Goal: Task Accomplishment & Management: Manage account settings

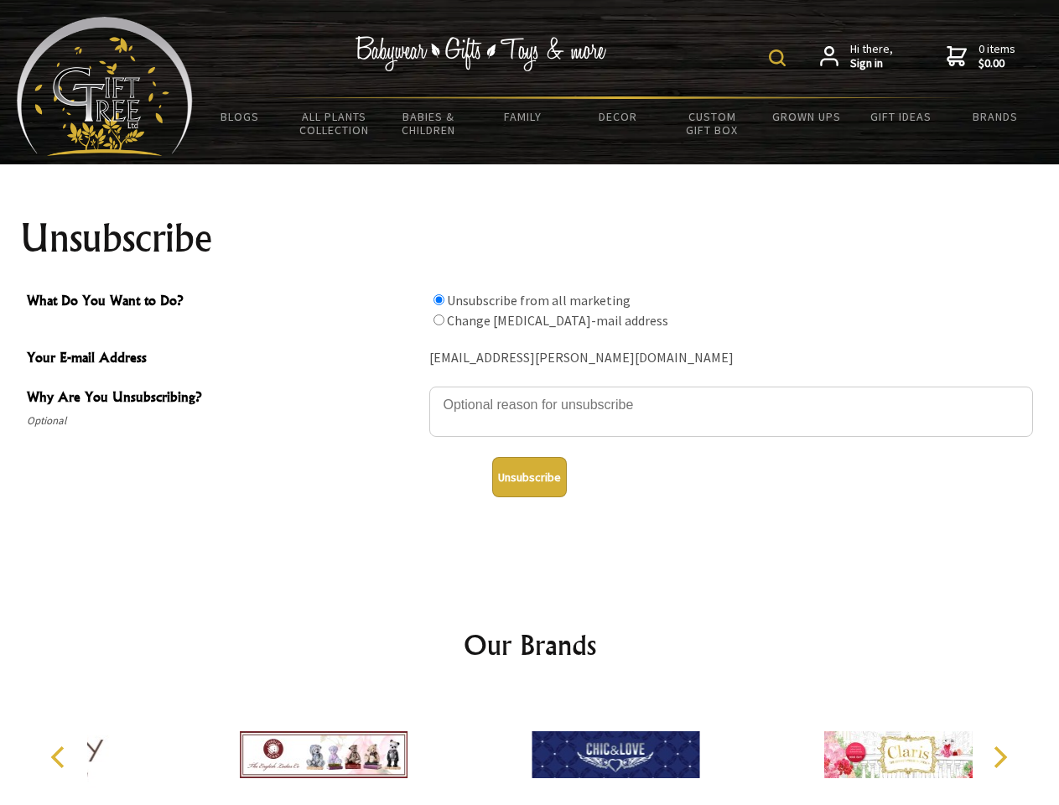
click at [780, 58] on img at bounding box center [777, 57] width 17 height 17
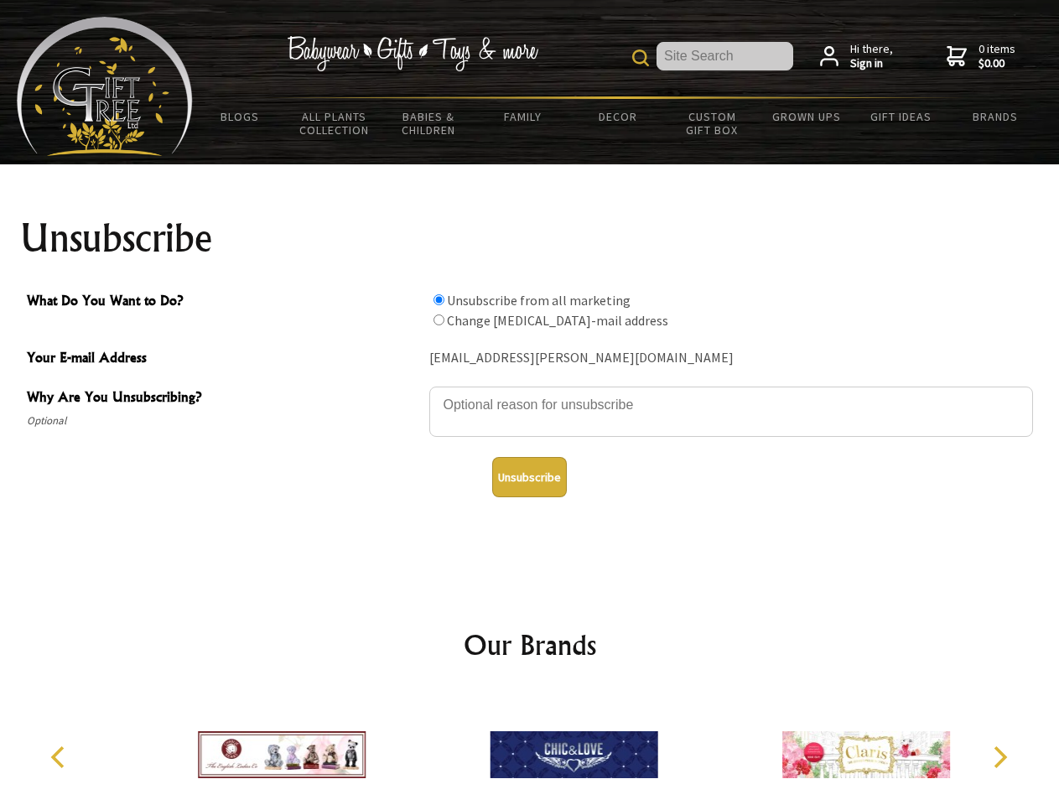
click at [530, 393] on textarea "Why Are You Unsubscribing?" at bounding box center [731, 412] width 604 height 50
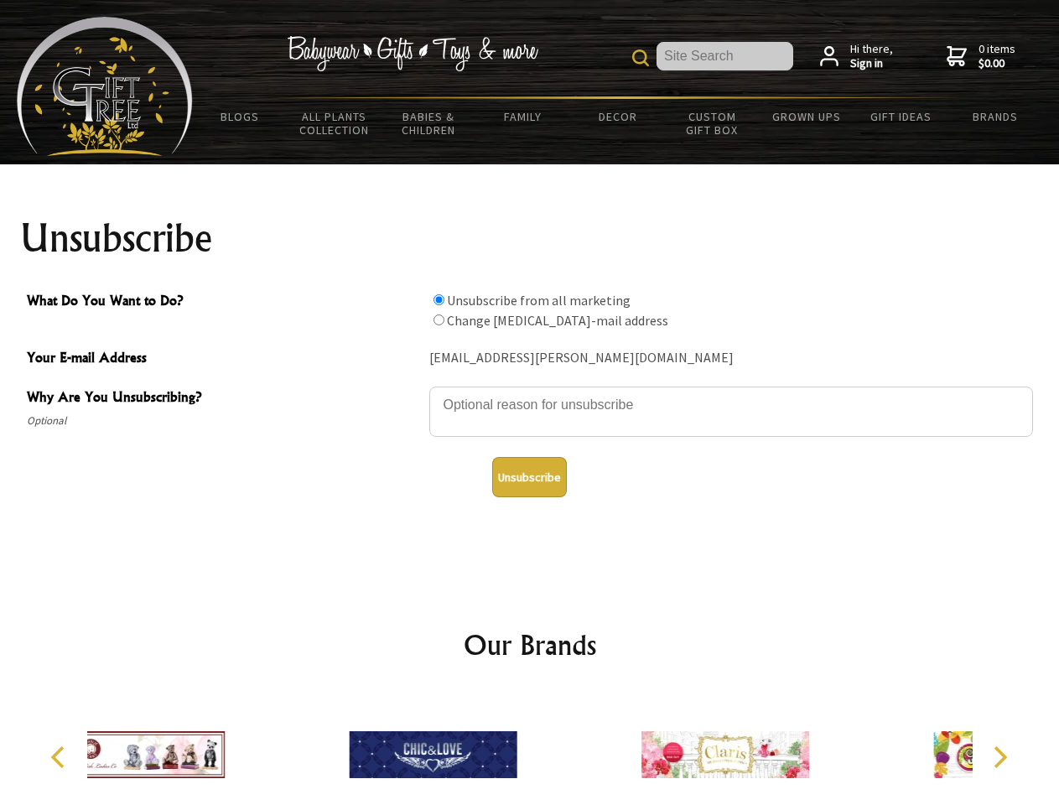
click at [439, 299] on input "What Do You Want to Do?" at bounding box center [439, 299] width 11 height 11
click at [439, 320] on input "What Do You Want to Do?" at bounding box center [439, 320] width 11 height 11
radio input "true"
click at [529, 477] on button "Unsubscribe" at bounding box center [529, 477] width 75 height 40
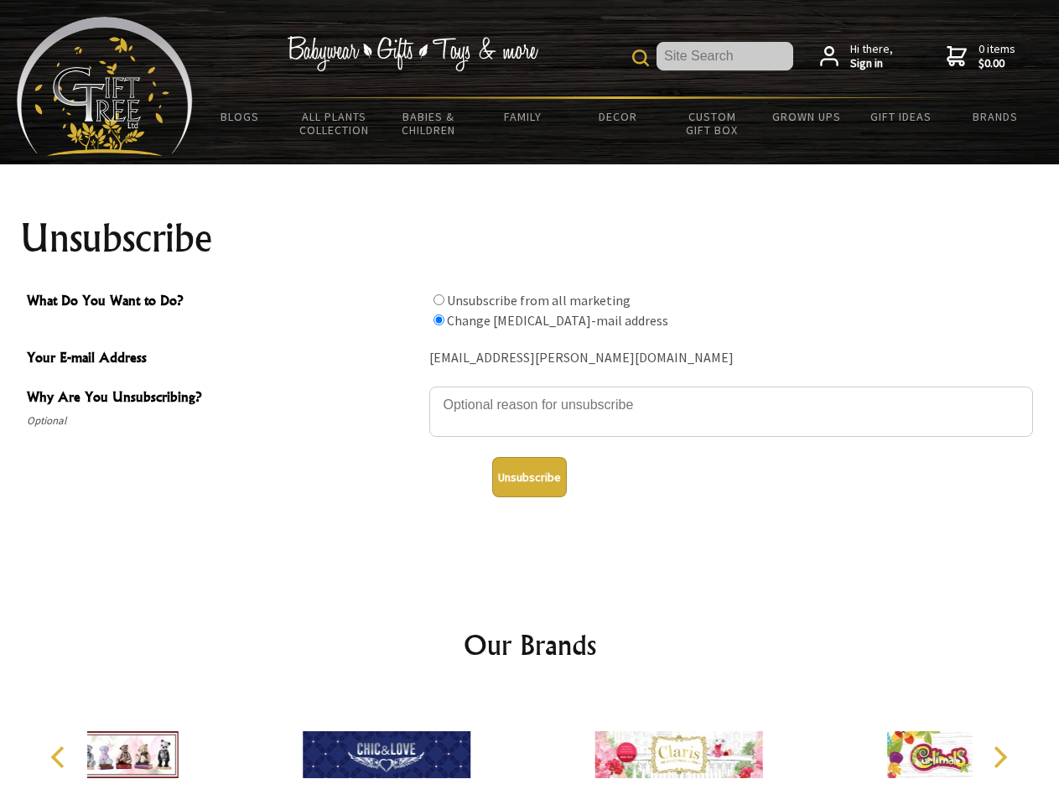
click at [533, 748] on div at bounding box center [679, 757] width 292 height 131
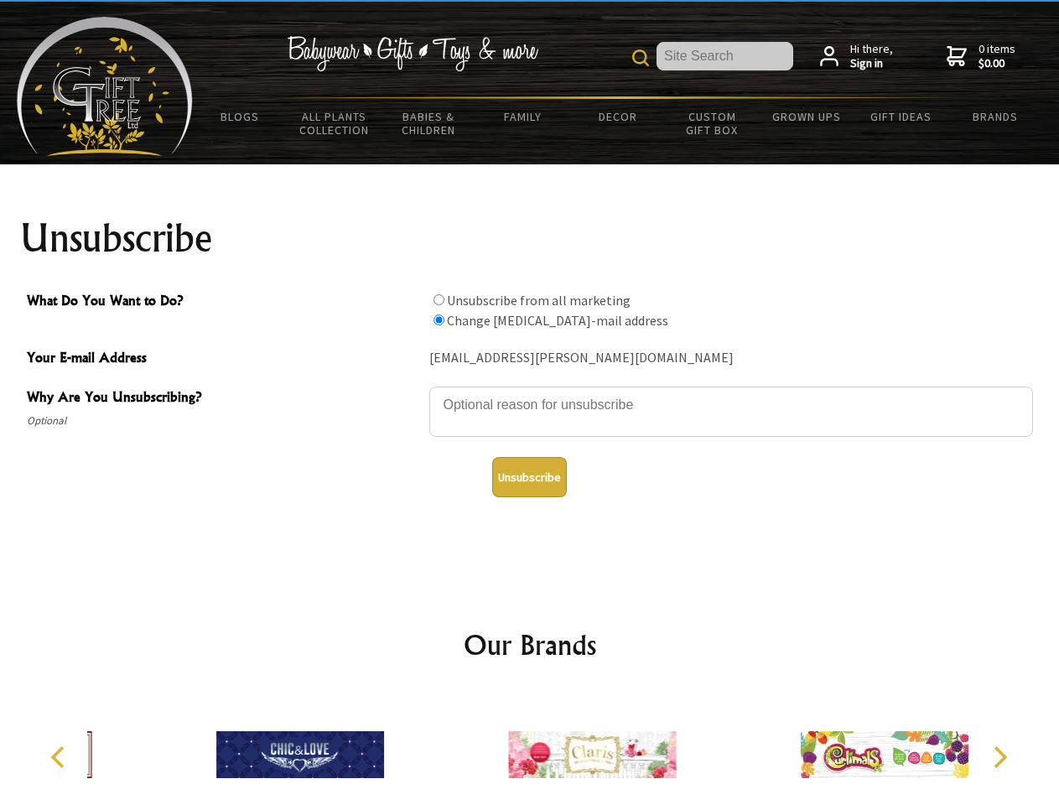
click at [60, 757] on icon "Previous" at bounding box center [60, 758] width 22 height 22
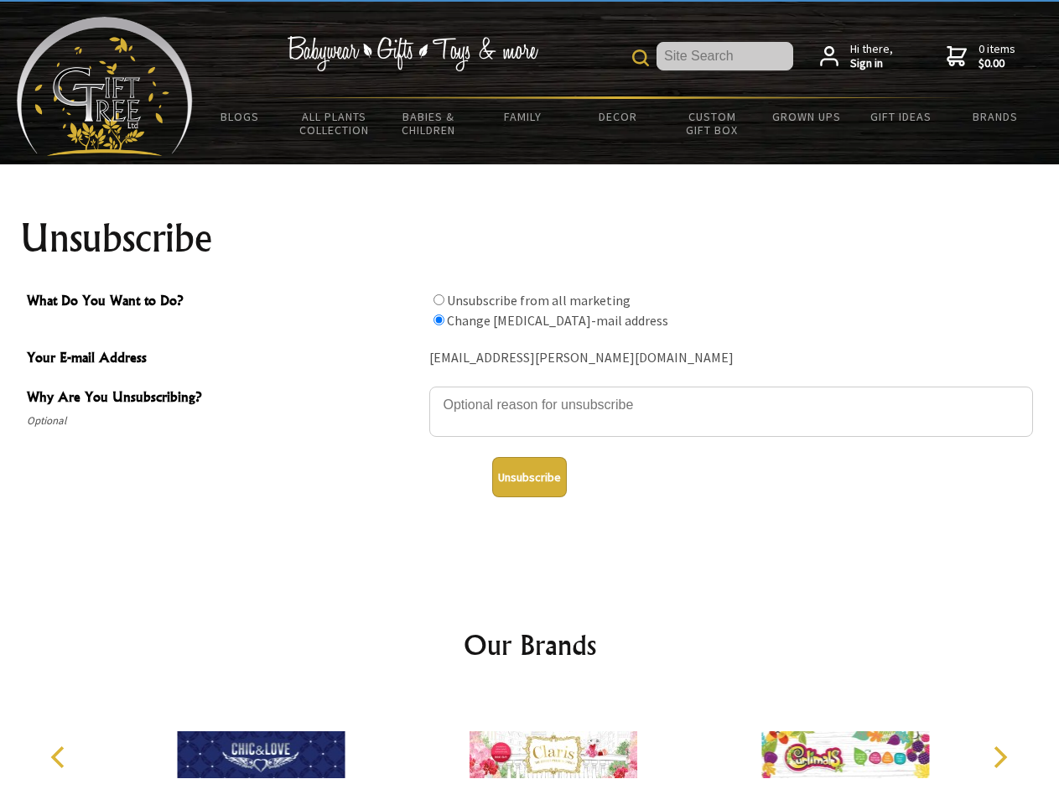
click at [1000, 757] on icon "Next" at bounding box center [999, 758] width 22 height 22
